Goal: Task Accomplishment & Management: Manage account settings

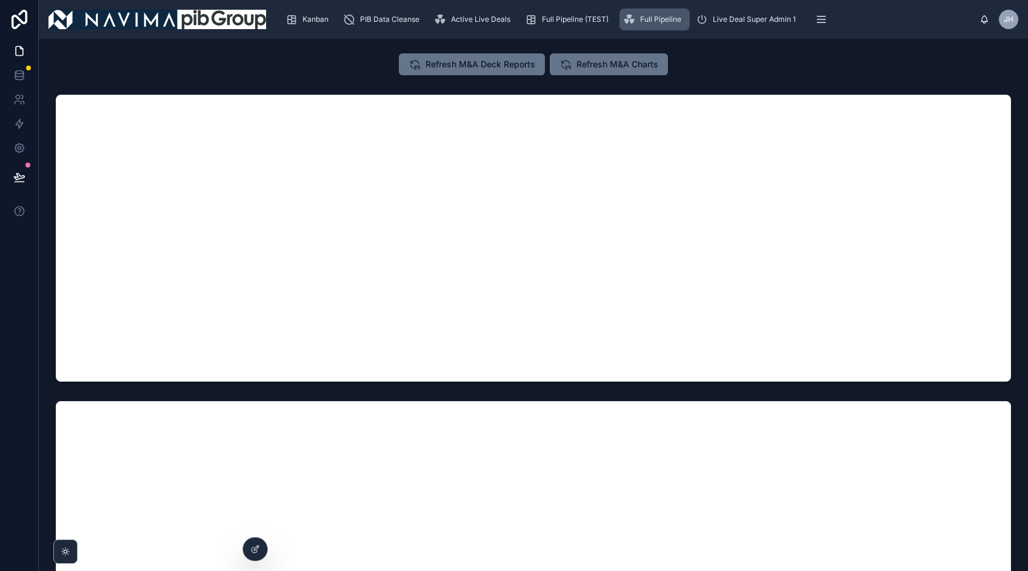
click at [640, 24] on span "Full Pipeline" at bounding box center [660, 20] width 41 height 10
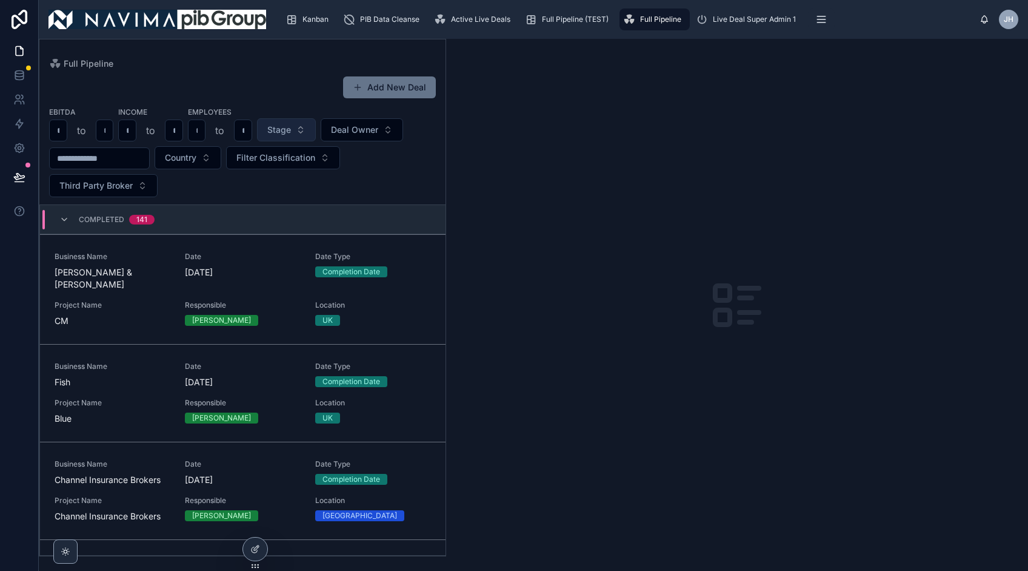
click at [300, 130] on button "Stage" at bounding box center [286, 129] width 59 height 23
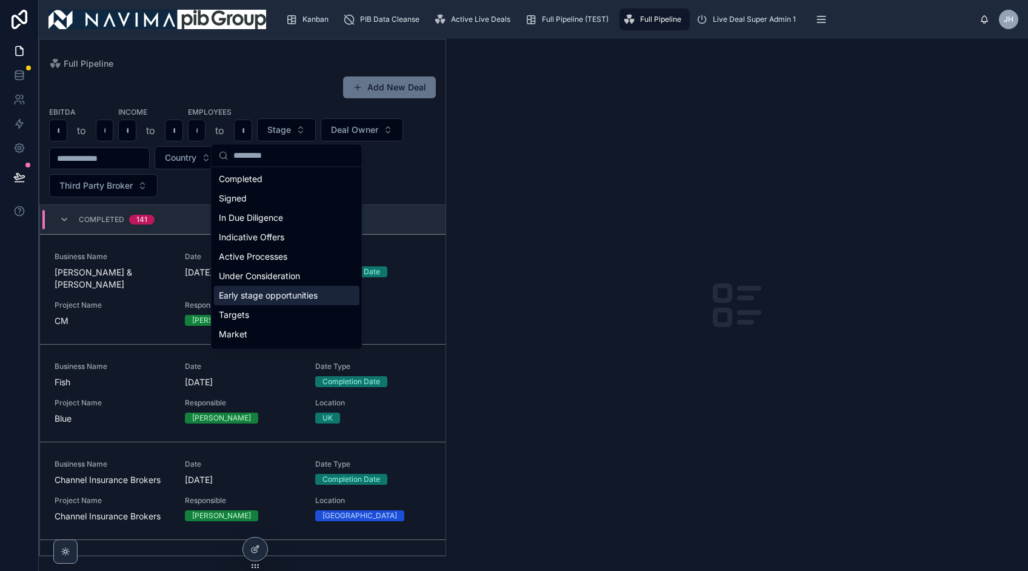
click at [292, 287] on div "Early stage opportunities" at bounding box center [287, 295] width 146 height 19
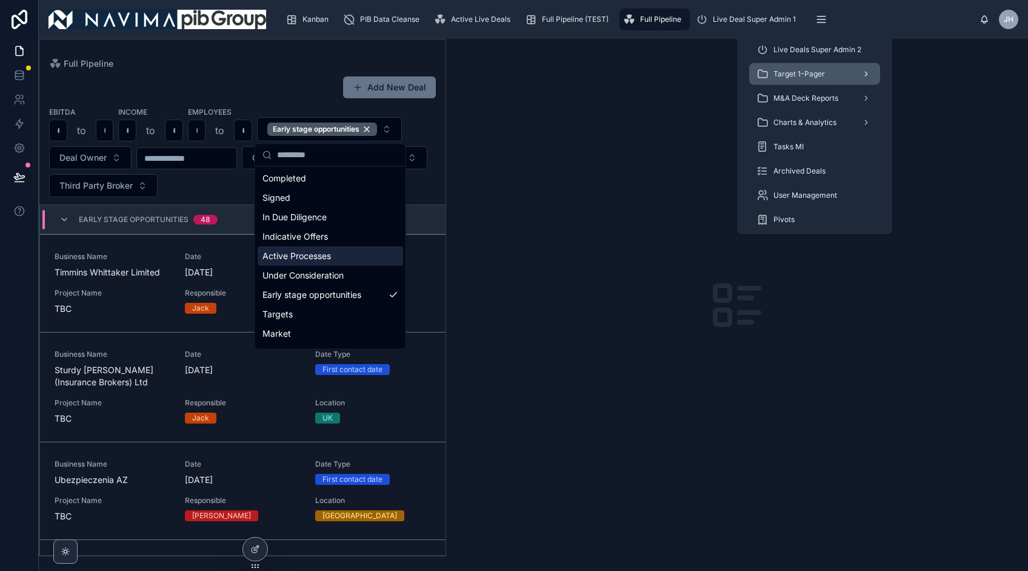
click at [796, 70] on span "Target 1-Pager" at bounding box center [800, 74] width 52 height 10
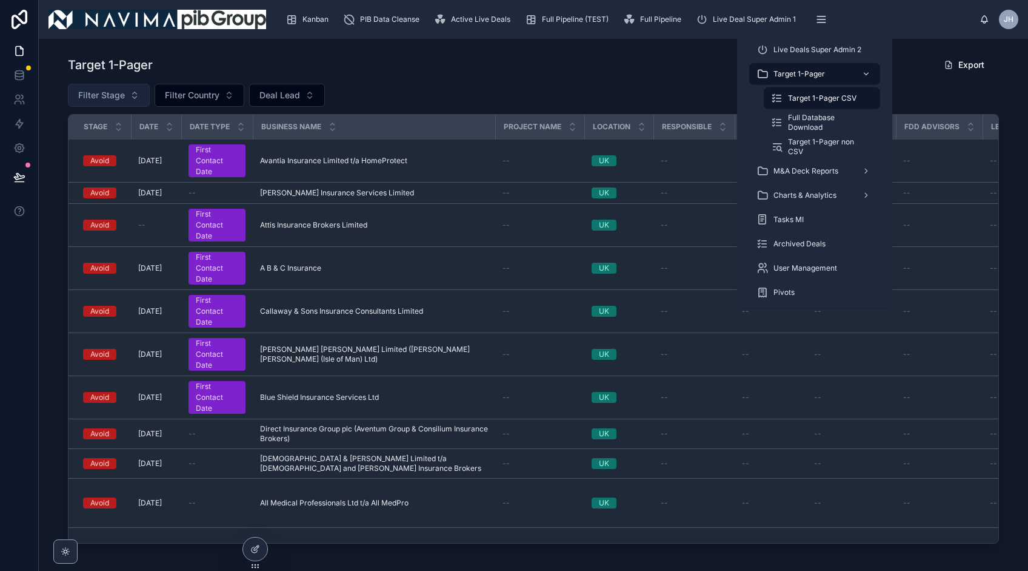
click at [132, 96] on button "Filter Stage" at bounding box center [109, 95] width 82 height 23
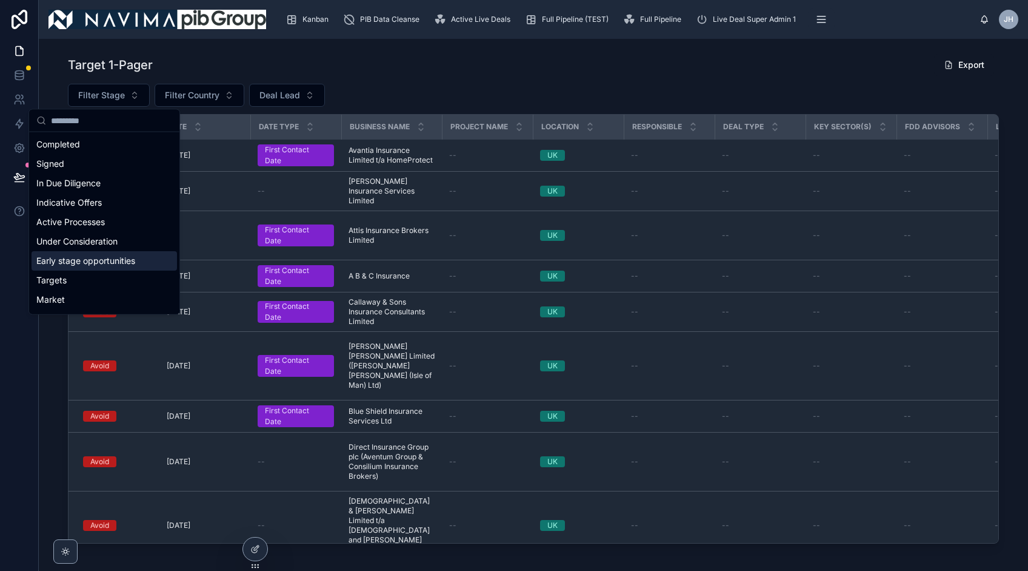
click at [122, 255] on div "Early stage opportunities" at bounding box center [105, 260] width 146 height 19
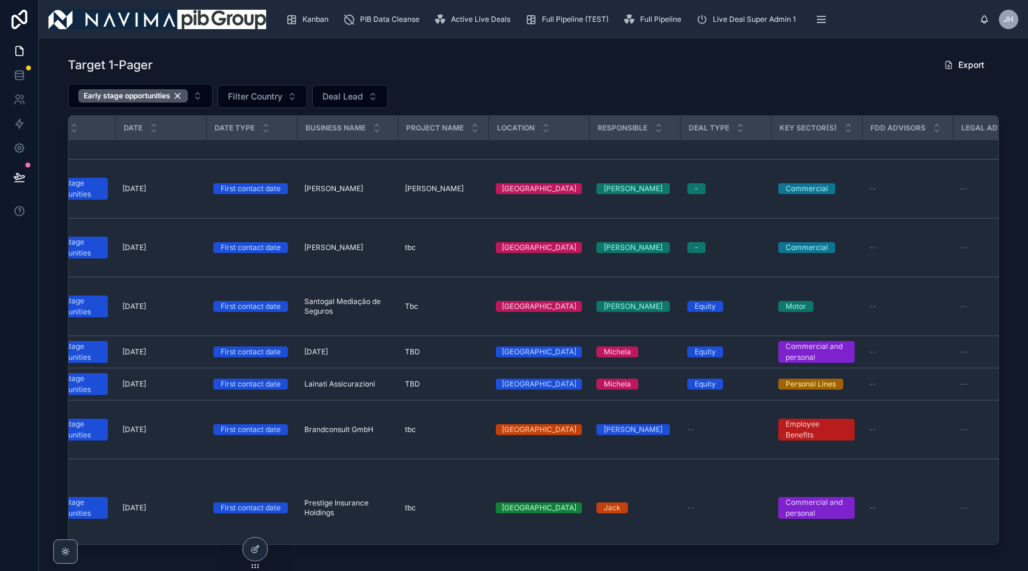
scroll to position [2138, 0]
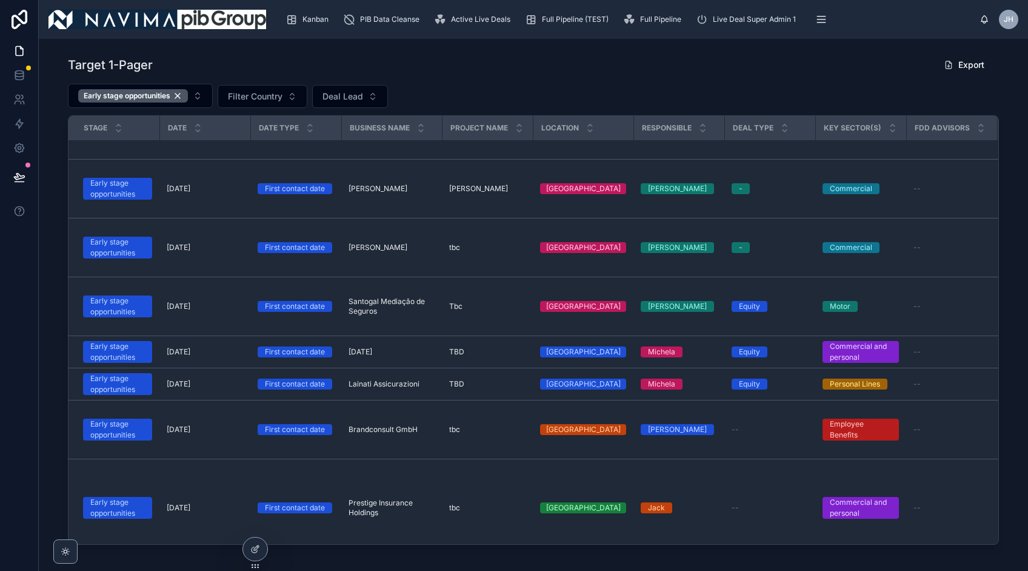
click at [126, 562] on div "Early stage opportunities" at bounding box center [117, 573] width 55 height 22
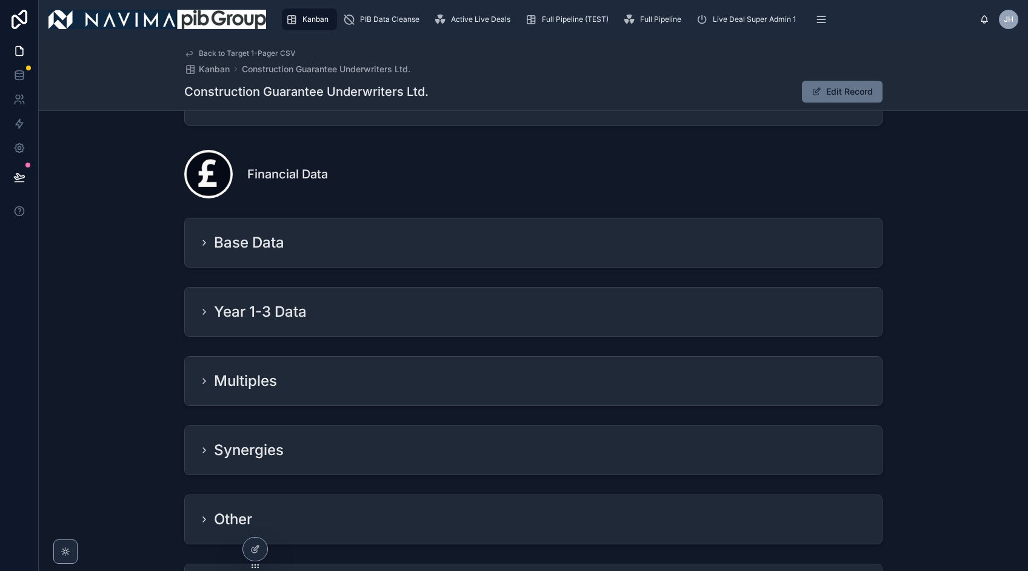
scroll to position [1074, 0]
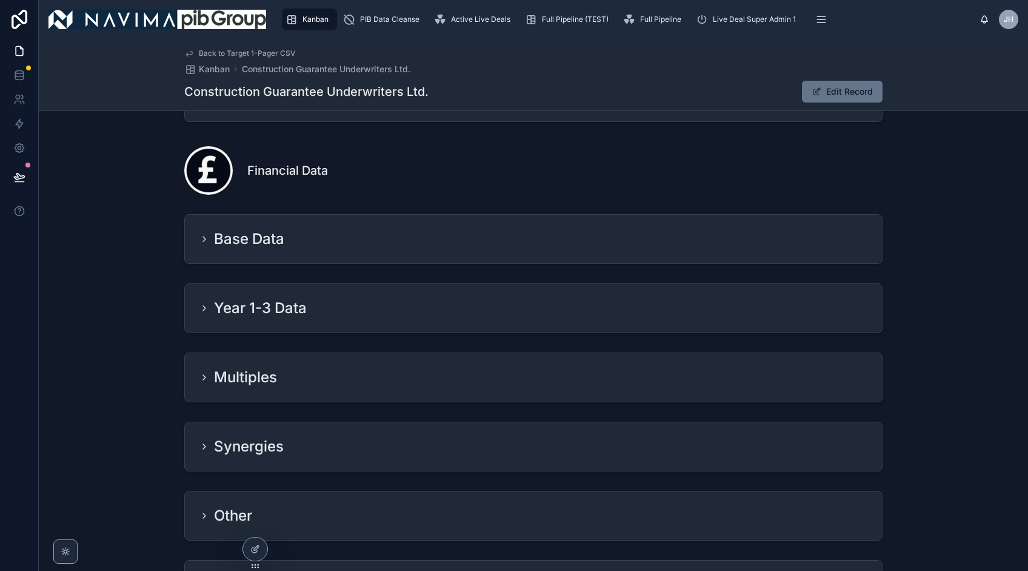
click at [202, 249] on div "Base Data" at bounding box center [242, 238] width 85 height 19
click at [209, 243] on div "Base Data" at bounding box center [242, 238] width 85 height 19
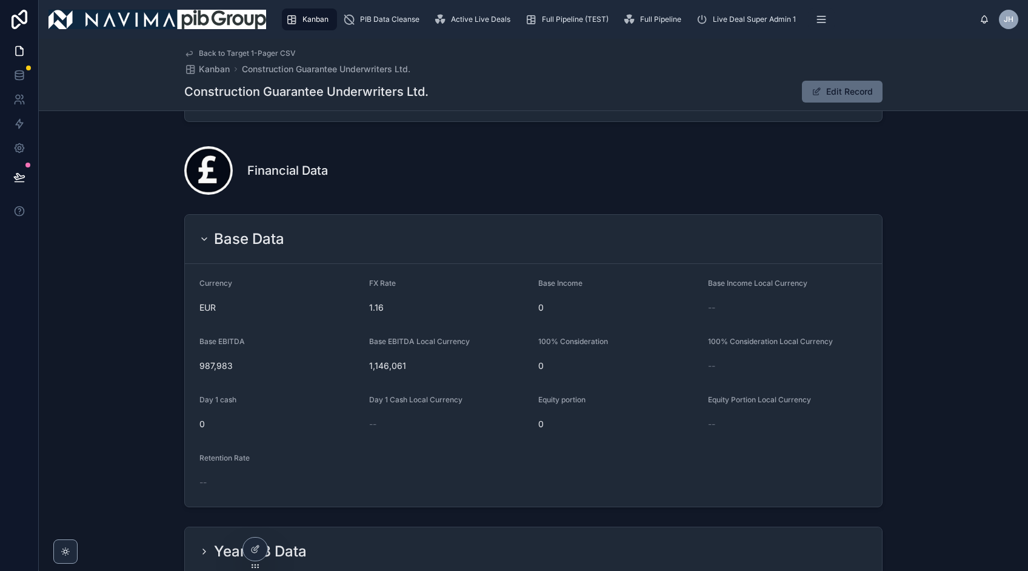
click at [829, 92] on button "Edit Record" at bounding box center [842, 92] width 81 height 22
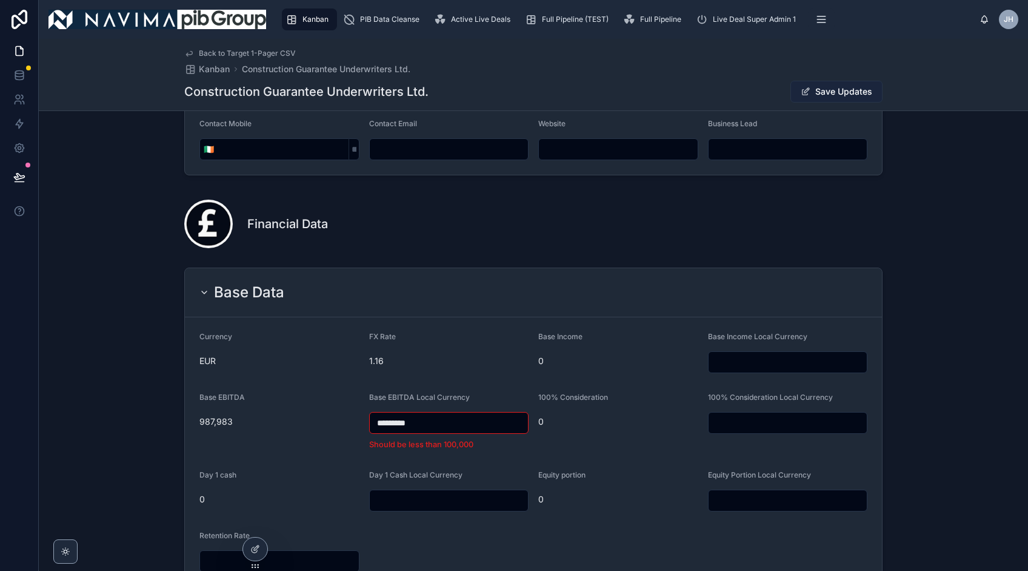
scroll to position [1121, 0]
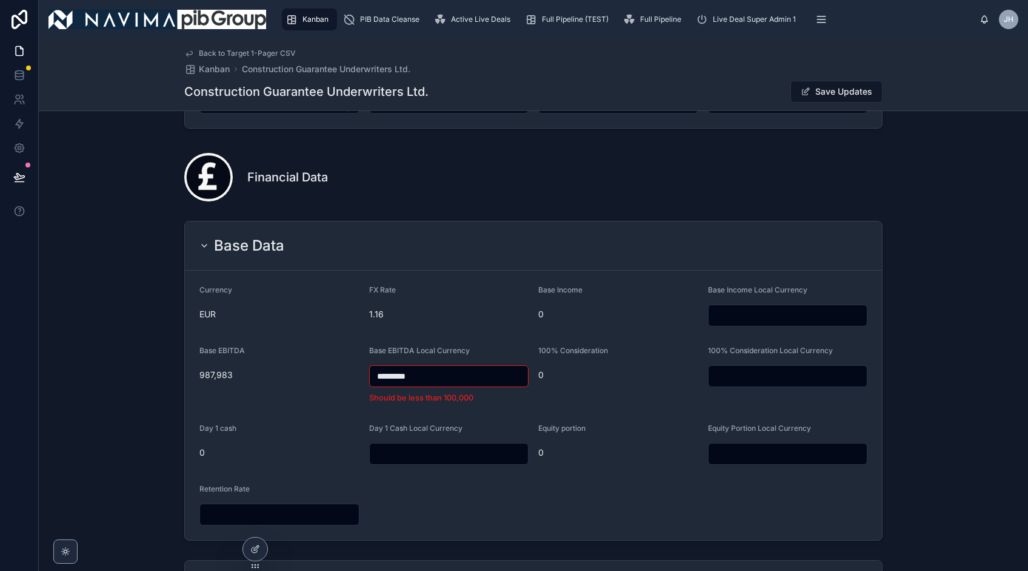
click at [451, 381] on input "*********" at bounding box center [449, 375] width 159 height 17
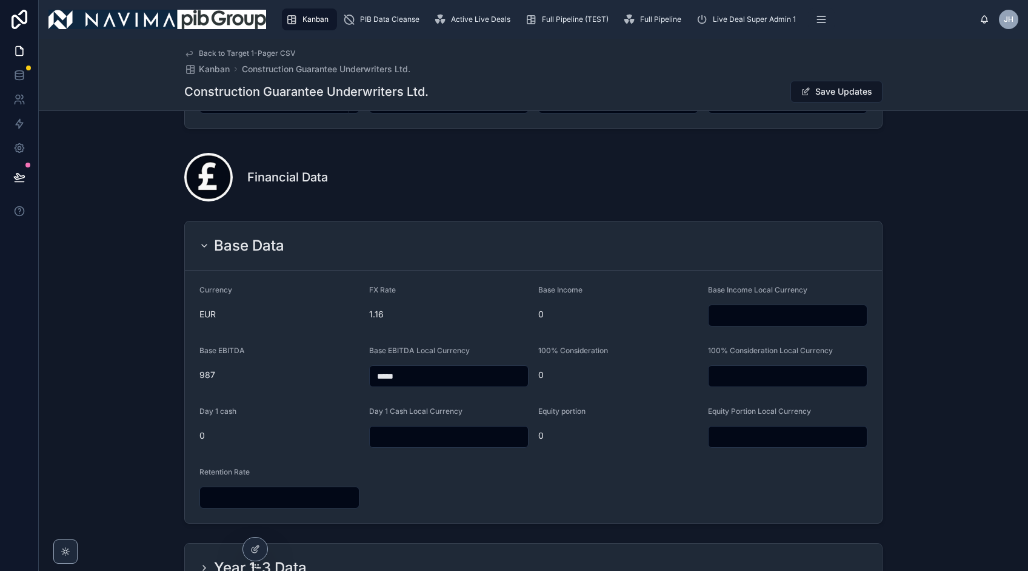
type input "*****"
click at [817, 84] on button "Save Updates" at bounding box center [837, 92] width 92 height 22
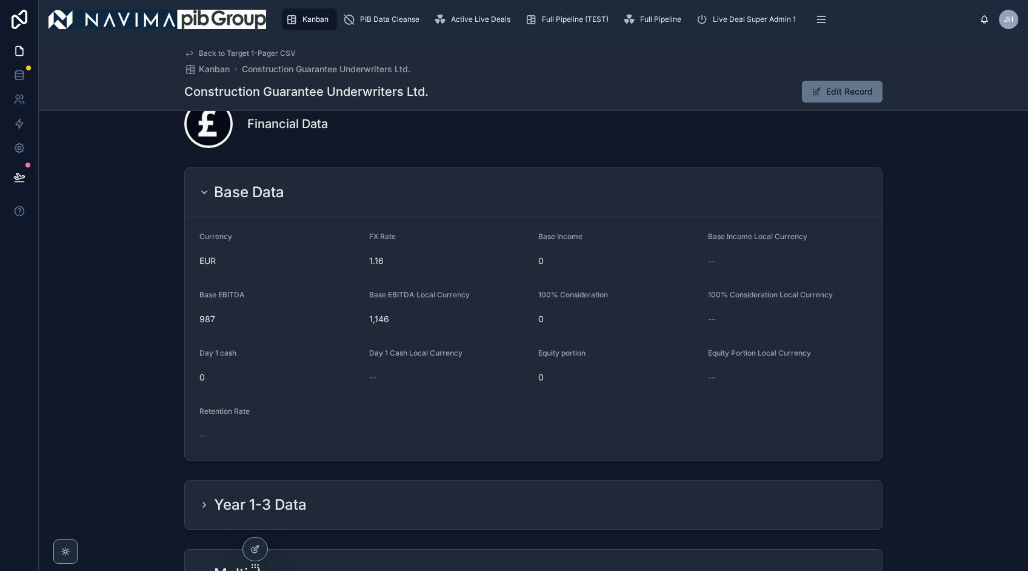
scroll to position [1074, 0]
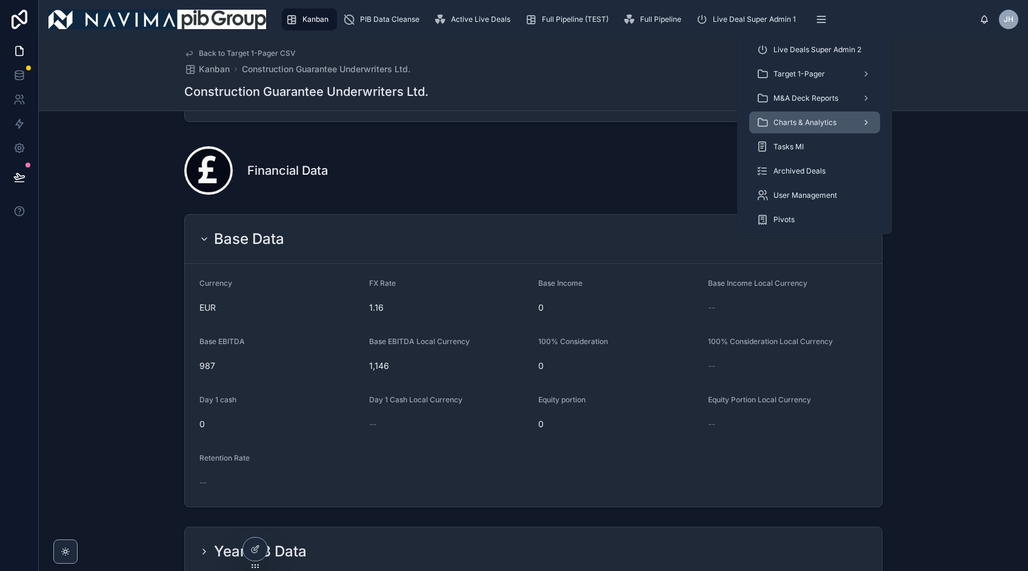
click at [805, 116] on div "Charts & Analytics" at bounding box center [815, 122] width 116 height 19
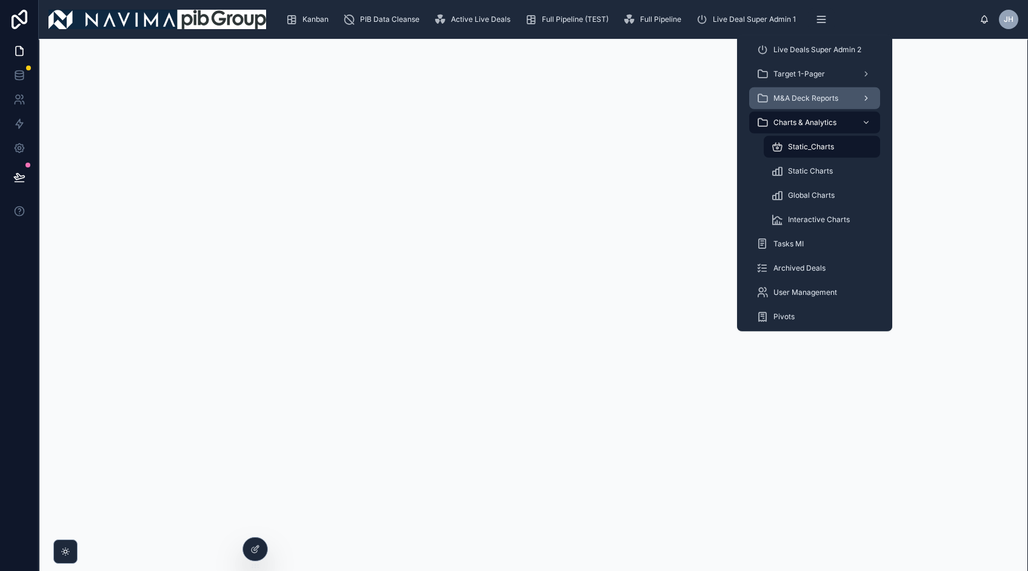
click at [805, 102] on span "M&A Deck Reports" at bounding box center [806, 98] width 65 height 10
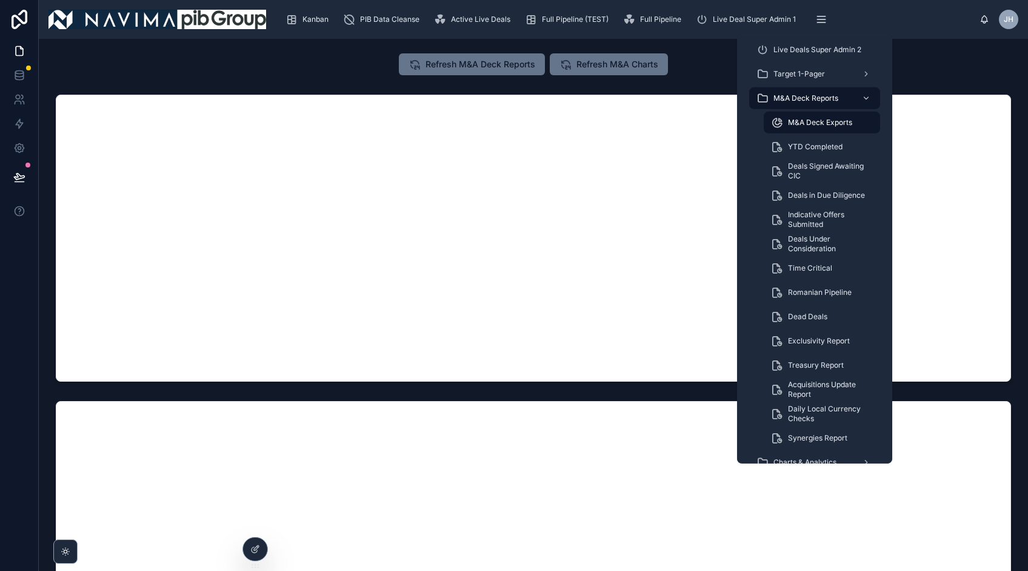
click at [808, 121] on span "M&A Deck Exports" at bounding box center [820, 123] width 64 height 10
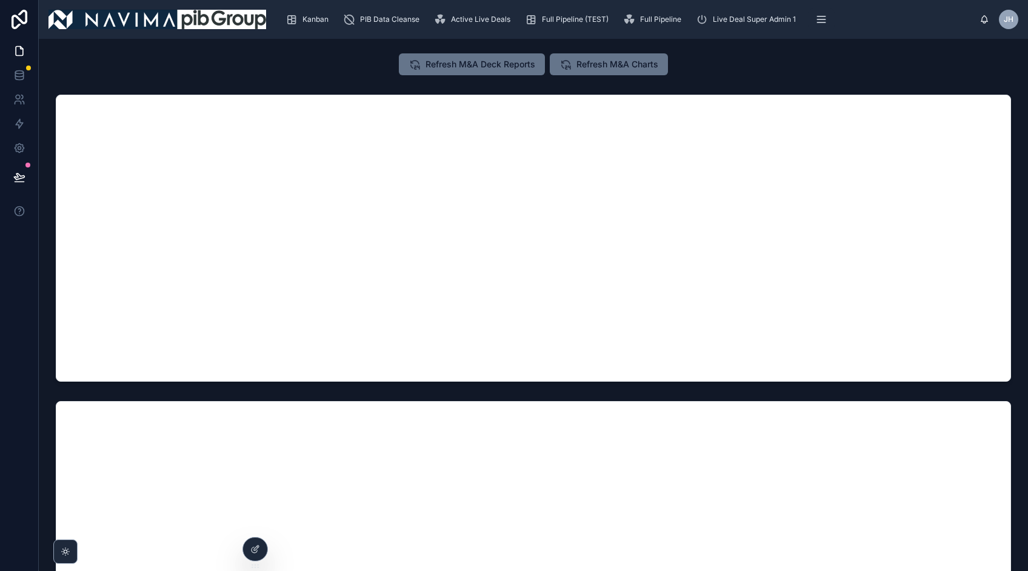
click at [698, 73] on div "Refresh M&A Deck Reports Refresh M&A Charts" at bounding box center [533, 64] width 699 height 22
click at [469, 67] on span "Refresh M&A Deck Reports" at bounding box center [481, 64] width 110 height 12
click at [426, 64] on span "Refresh M&A Deck Reports" at bounding box center [481, 64] width 110 height 12
